Goal: Go to known website: Access a specific website the user already knows

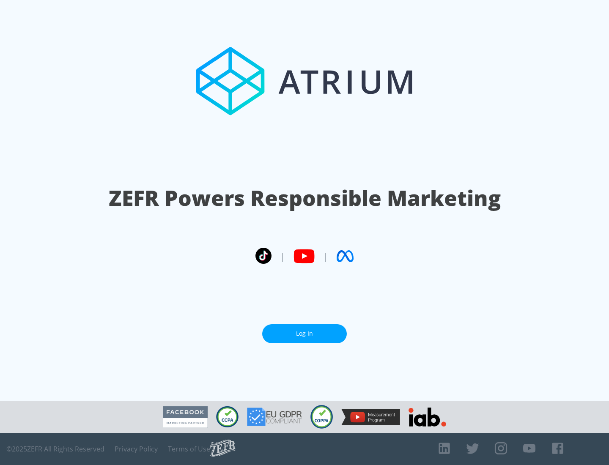
click at [304, 334] on link "Log In" at bounding box center [304, 333] width 85 height 19
